Goal: Information Seeking & Learning: Understand process/instructions

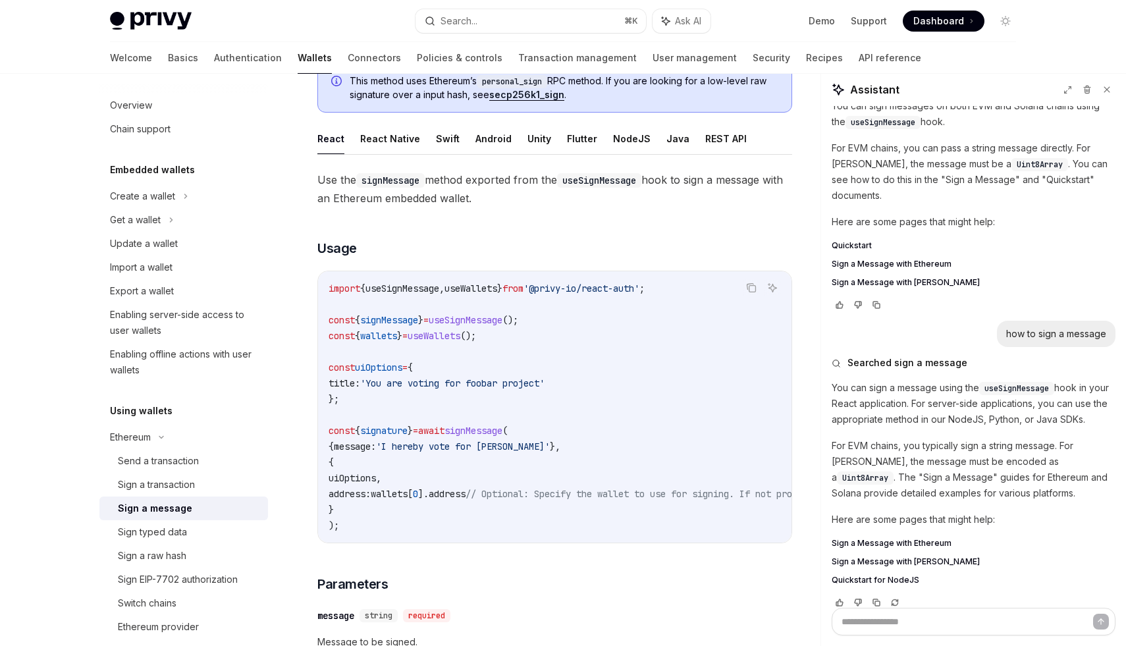
scroll to position [103, 0]
click at [433, 290] on span "useSignMessage" at bounding box center [402, 288] width 74 height 12
click at [484, 319] on span "useSignMessage" at bounding box center [466, 319] width 74 height 12
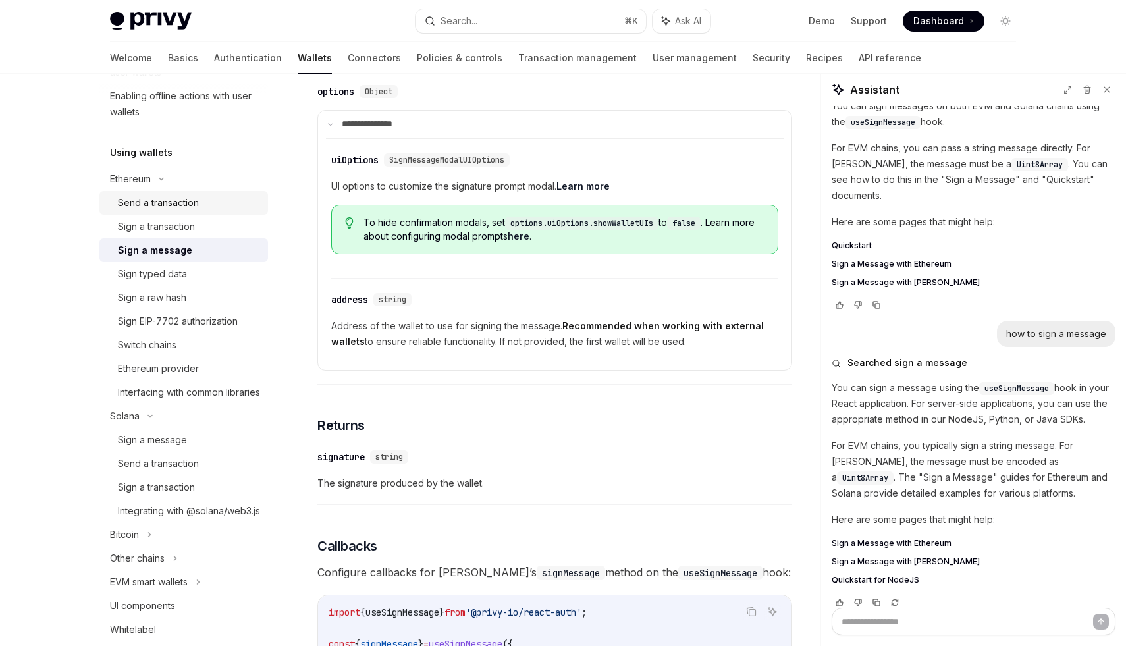
scroll to position [289, 0]
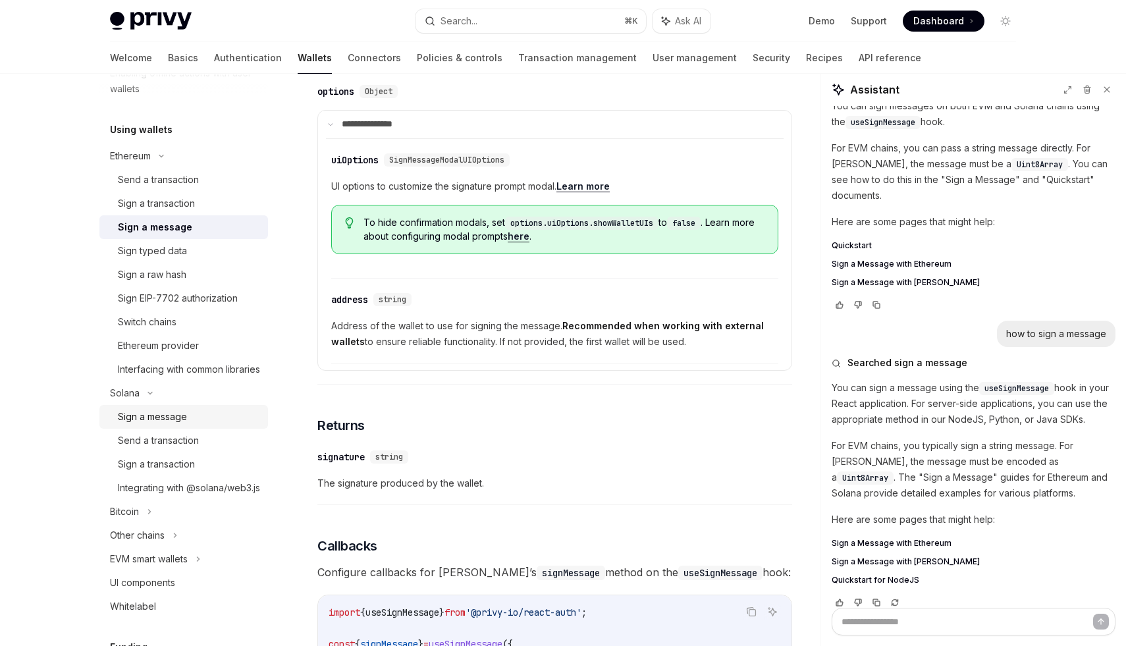
click at [188, 425] on div "Sign a message" at bounding box center [189, 417] width 142 height 16
type textarea "*"
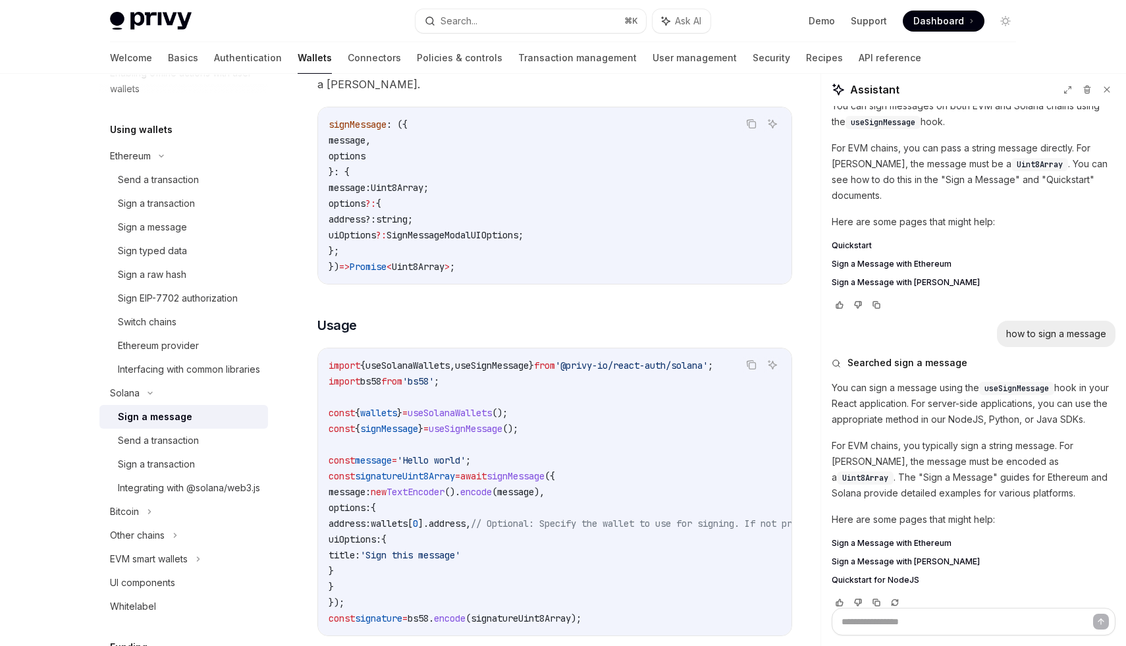
scroll to position [157, 0]
click at [753, 363] on icon "Copy the contents from the code block" at bounding box center [751, 364] width 11 height 11
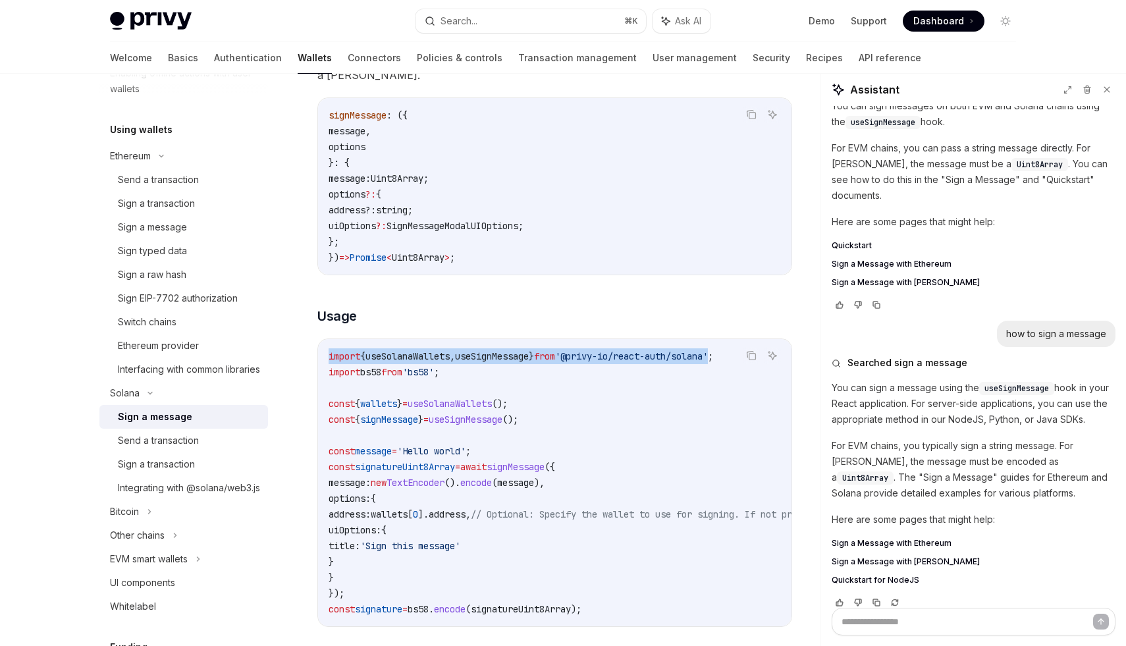
drag, startPoint x: 330, startPoint y: 354, endPoint x: 742, endPoint y: 359, distance: 412.2
click at [713, 359] on span "import { useSolanaWallets , useSignMessage } from '@privy-io/react-auth/solana'…" at bounding box center [521, 356] width 384 height 12
copy span "import { useSolanaWallets , useSignMessage } from '@privy-io/react-auth/solana"
